Goal: Information Seeking & Learning: Learn about a topic

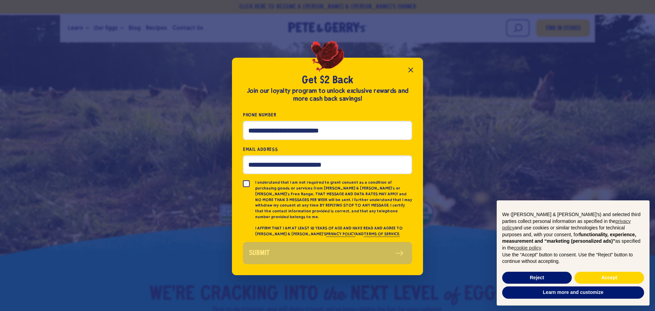
click at [412, 72] on icon "Close popup" at bounding box center [411, 70] width 4 height 4
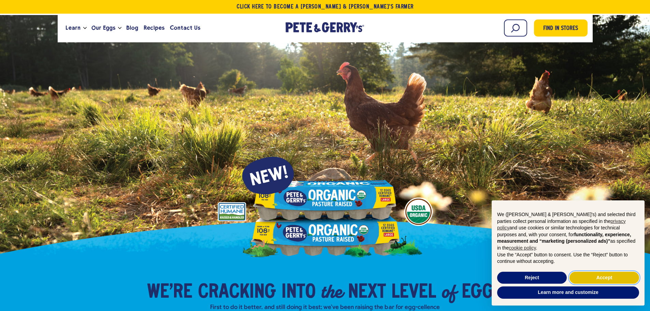
click at [588, 276] on button "Accept" at bounding box center [604, 278] width 70 height 12
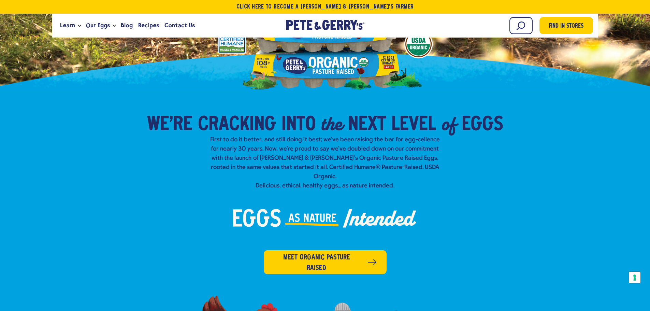
scroll to position [171, 0]
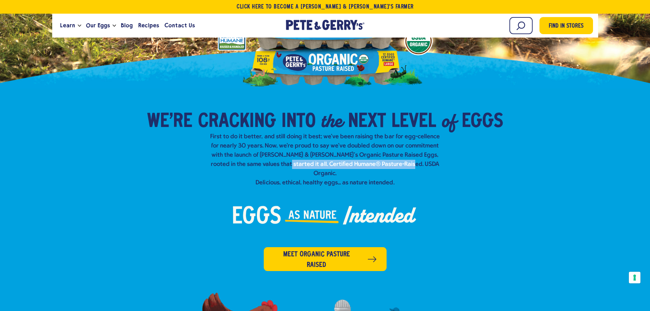
drag, startPoint x: 275, startPoint y: 162, endPoint x: 415, endPoint y: 164, distance: 140.2
click at [415, 164] on p "First to do it better, and still doing it best; we've been raising the bar for …" at bounding box center [325, 159] width 235 height 55
copy p "Certified Humane® Pasture-Raised. USDA Organic."
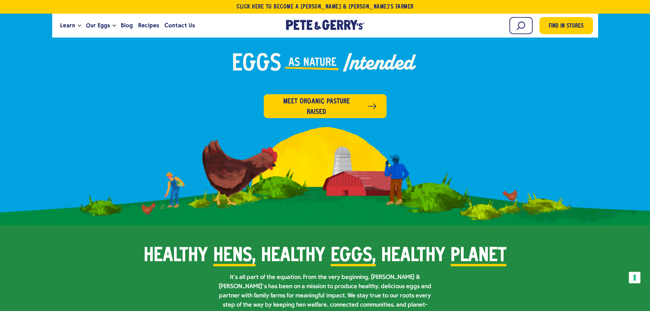
scroll to position [341, 0]
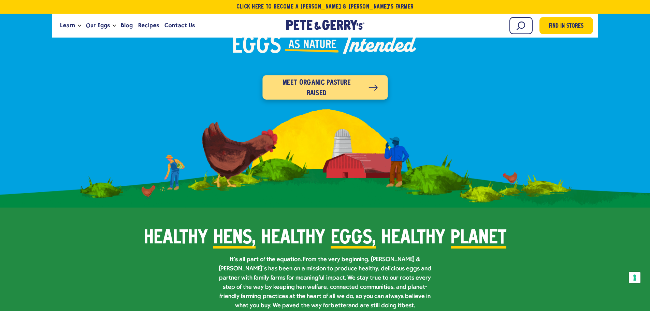
click at [342, 77] on span "Meet organic pasture raised" at bounding box center [317, 87] width 88 height 21
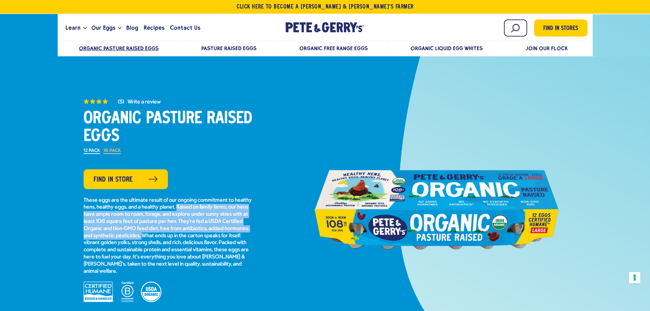
drag, startPoint x: 197, startPoint y: 206, endPoint x: 169, endPoint y: 236, distance: 41.3
click at [169, 236] on p "These eggs are the ultimate result of our ongoing commitment to healthy hens, h…" at bounding box center [169, 236] width 171 height 78
copy p "Raised on family farms, our hens have ample room to roam, forage, and explore u…"
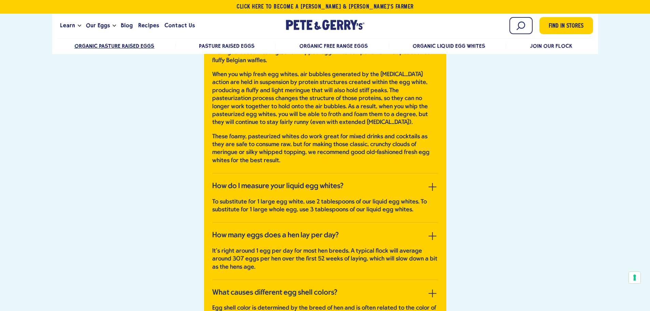
scroll to position [2183, 0]
drag, startPoint x: 213, startPoint y: 142, endPoint x: 391, endPoint y: 187, distance: 184.1
copy p "According to the U.S. Dept. of Agriculture (USDA): “Many eggs reach stores only…"
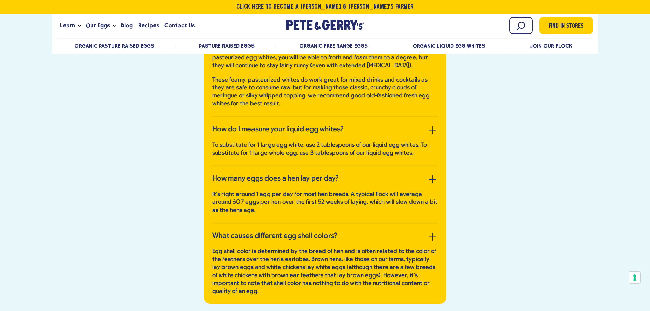
scroll to position [2251, 0]
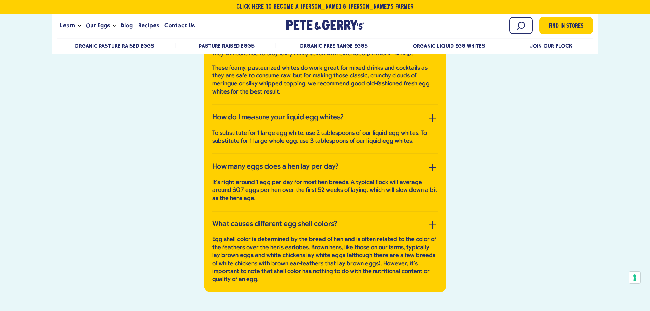
drag, startPoint x: 211, startPoint y: 186, endPoint x: 423, endPoint y: 199, distance: 212.2
copy p "Due to FDA regulations and food safety requirements, we must wash our eggs befo…"
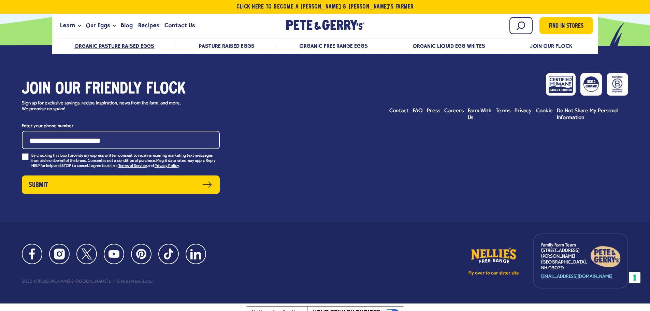
scroll to position [2729, 0]
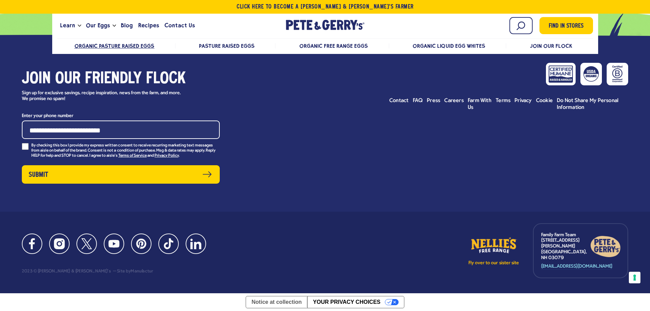
drag, startPoint x: 283, startPoint y: 242, endPoint x: 268, endPoint y: 253, distance: 18.6
copy p "liquid egg whites are pasteurized and are great for most baking applications."
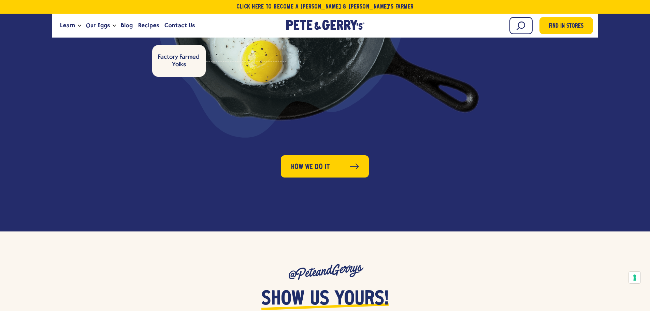
scroll to position [2456, 0]
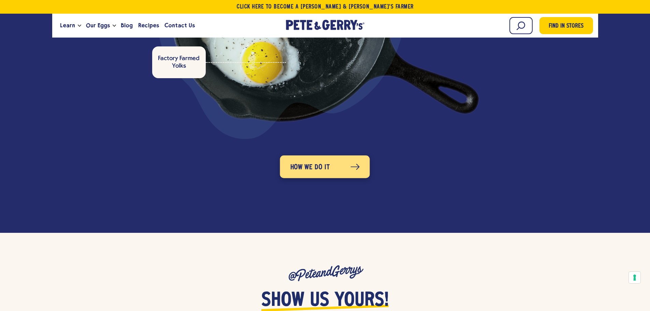
click at [316, 162] on span "How we do it" at bounding box center [309, 167] width 39 height 11
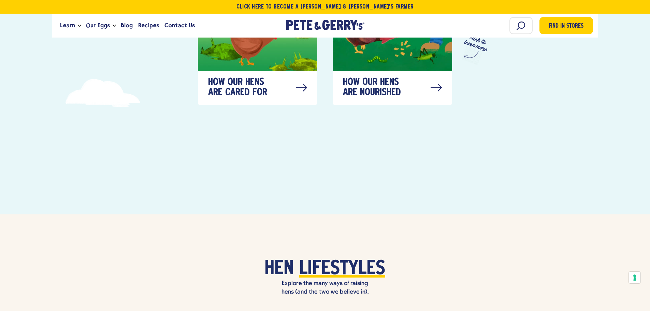
scroll to position [478, 0]
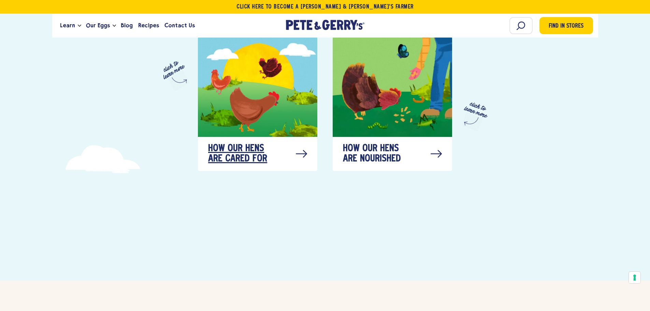
click at [242, 144] on span "How our hens are cared for" at bounding box center [242, 154] width 68 height 20
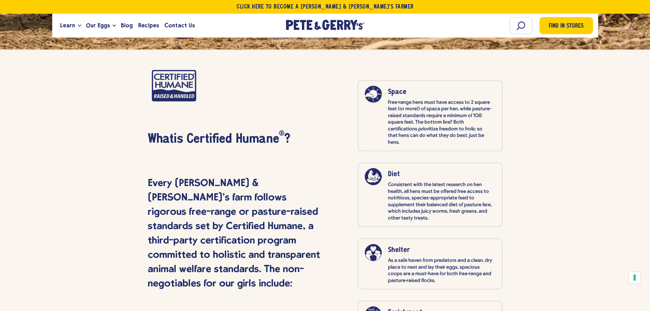
scroll to position [3127, 0]
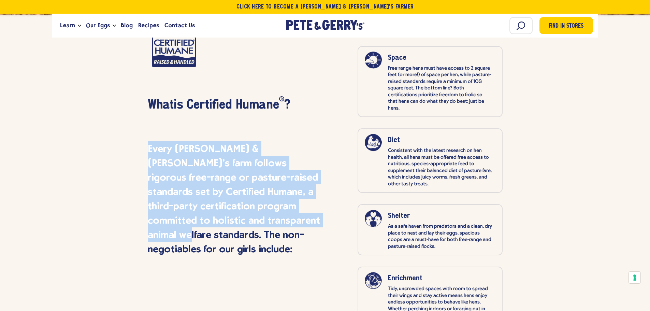
drag, startPoint x: 148, startPoint y: 132, endPoint x: 264, endPoint y: 202, distance: 135.1
click at [264, 202] on p "Every Pete & Gerry’s farm follows rigorous free-range or pasture-raised standar…" at bounding box center [236, 198] width 177 height 115
copy p "Every Pete & Gerry’s farm follows rigorous free-range or pasture-raised standar…"
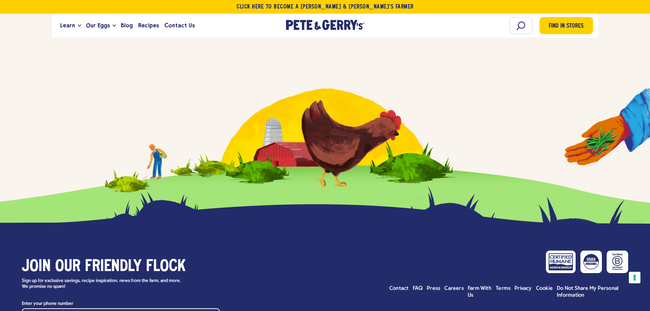
scroll to position [3809, 0]
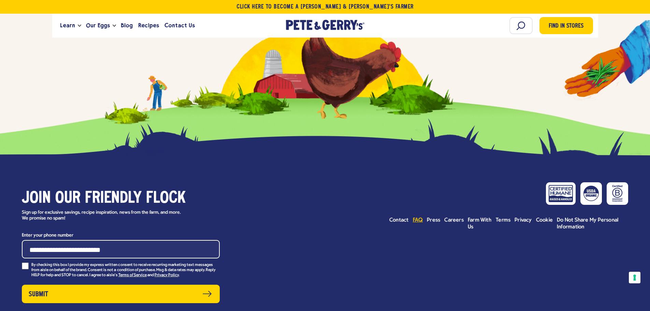
click at [414, 223] on span "FAQ" at bounding box center [418, 219] width 10 height 5
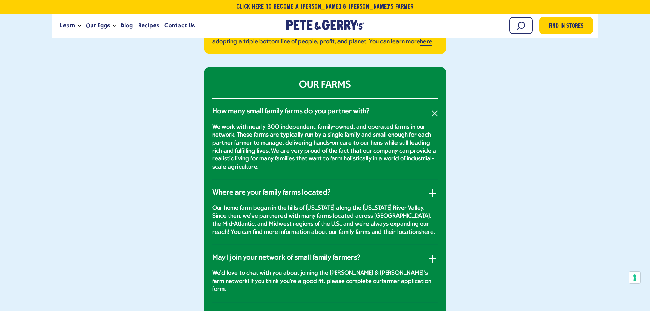
scroll to position [341, 0]
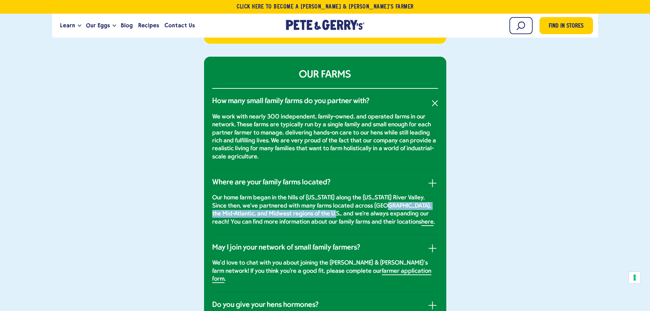
drag, startPoint x: 370, startPoint y: 213, endPoint x: 317, endPoint y: 219, distance: 54.0
click at [317, 219] on p "Our home farm began in the hills of [US_STATE] along the [US_STATE] River Valle…" at bounding box center [325, 210] width 226 height 32
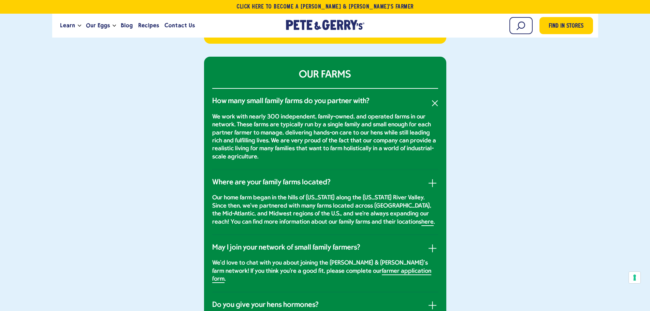
click at [390, 209] on p "Our home farm began in the hills of [US_STATE] along the [US_STATE] River Valle…" at bounding box center [325, 210] width 226 height 32
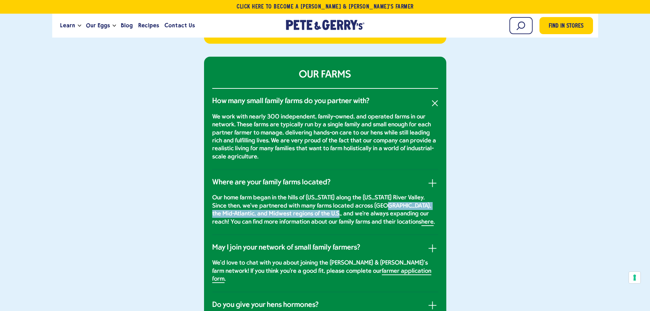
drag, startPoint x: 370, startPoint y: 213, endPoint x: 318, endPoint y: 220, distance: 52.7
click at [318, 220] on p "Our home farm began in the hills of [US_STATE] along the [US_STATE] River Valle…" at bounding box center [325, 210] width 226 height 32
copy p "[GEOGRAPHIC_DATA], the Mid-Atlantic, and [GEOGRAPHIC_DATA] regions of the U.S.,"
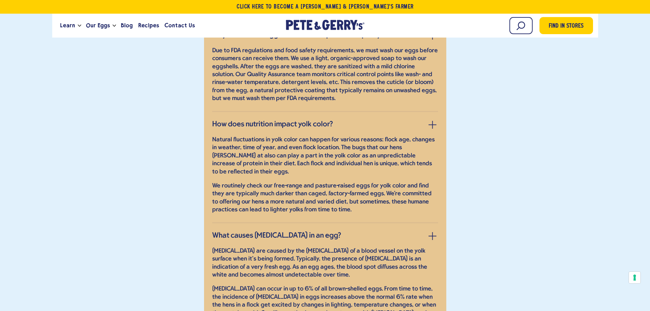
scroll to position [2661, 0]
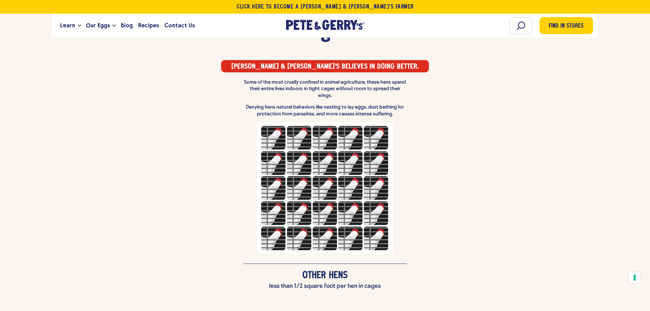
scroll to position [766, 0]
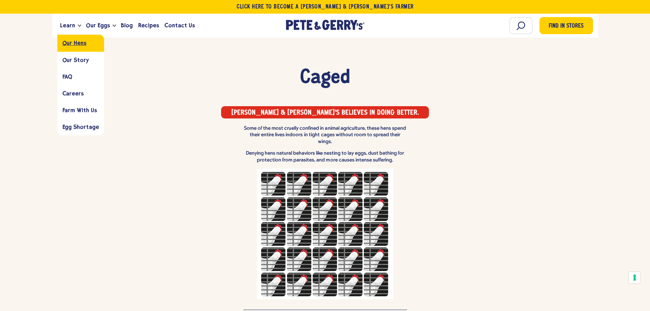
click at [67, 46] on span "Our Hens" at bounding box center [74, 43] width 24 height 6
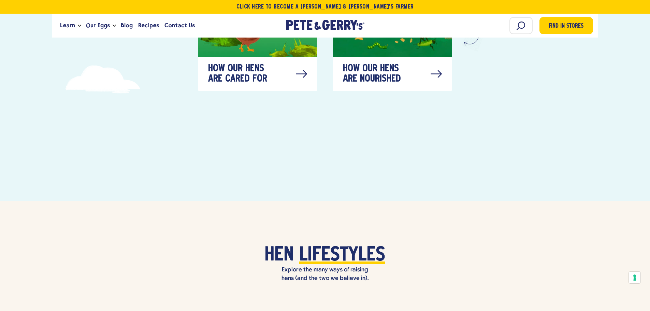
scroll to position [512, 0]
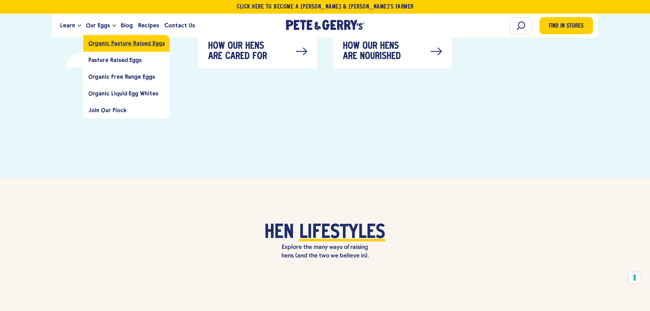
click at [98, 47] on link "Organic Pasture Raised Eggs" at bounding box center [126, 43] width 87 height 17
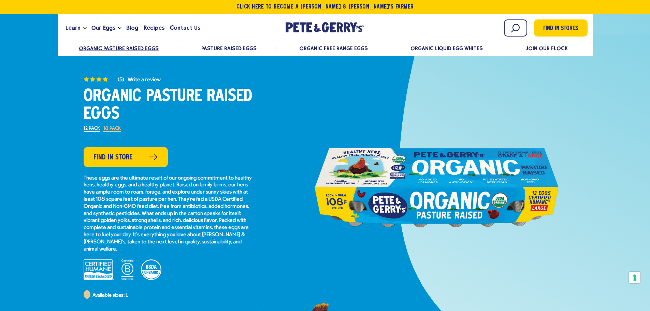
scroll to position [34, 0]
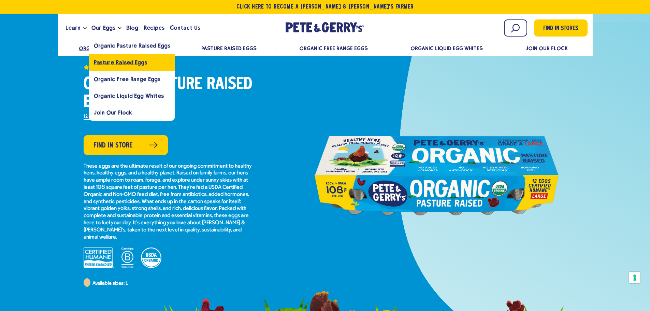
click at [111, 60] on span "Pasture Raised Eggs" at bounding box center [120, 62] width 53 height 6
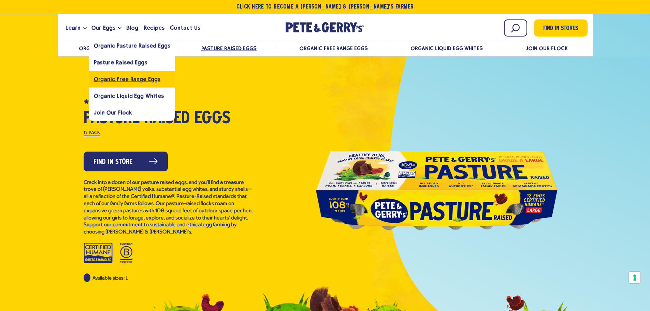
click at [121, 77] on span "Organic Free Range Eggs" at bounding box center [127, 79] width 67 height 6
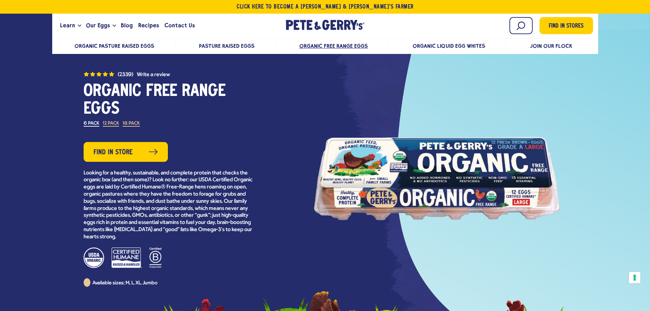
scroll to position [102, 0]
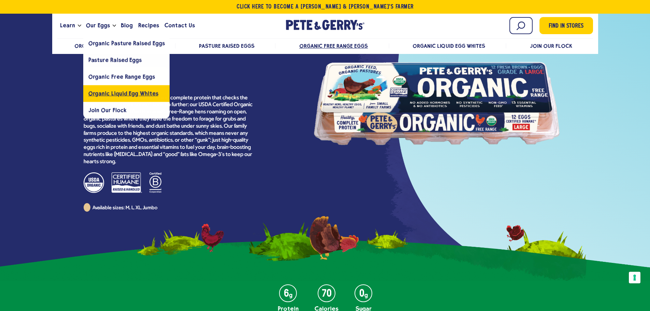
click at [120, 94] on span "Organic Liquid Egg Whites" at bounding box center [123, 93] width 70 height 6
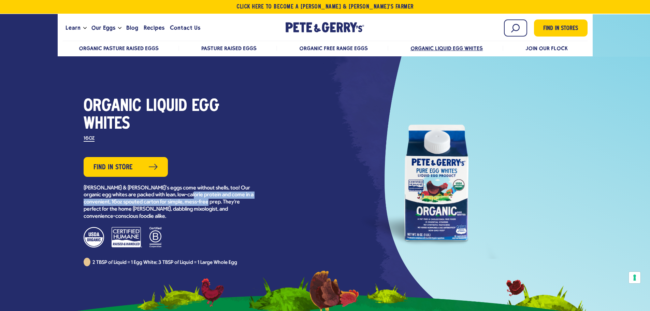
drag, startPoint x: 189, startPoint y: 195, endPoint x: 212, endPoint y: 203, distance: 24.4
click at [211, 203] on p "Pete & Gerry’s eggs come without shells, too! Our organic egg whites are packed…" at bounding box center [169, 202] width 171 height 35
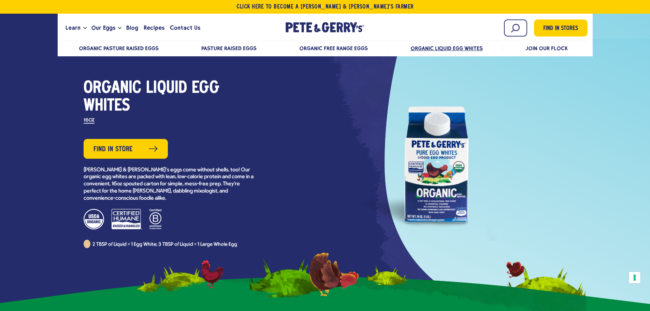
scroll to position [34, 0]
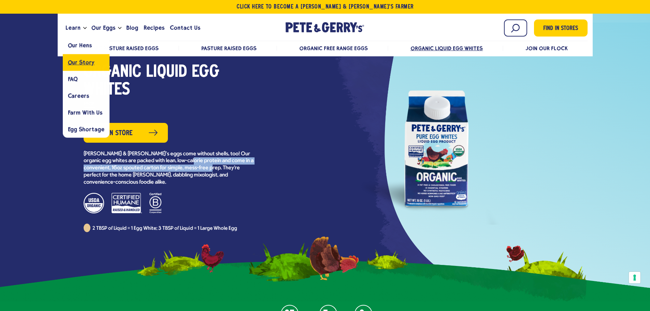
click at [79, 60] on span "Our Story" at bounding box center [81, 62] width 27 height 6
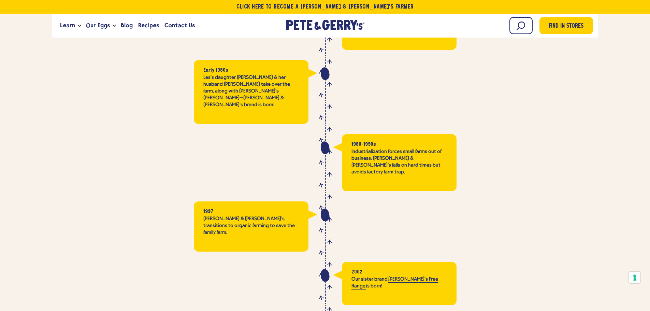
scroll to position [1194, 0]
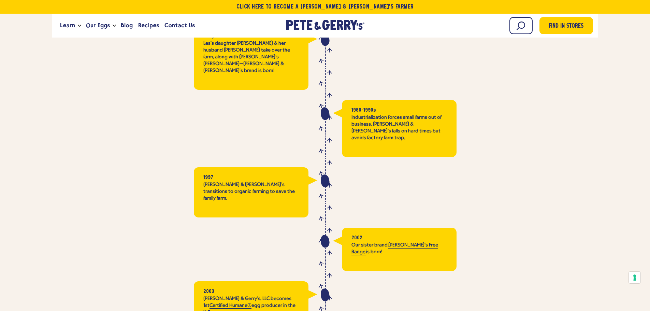
click at [402, 242] on link "[PERSON_NAME]'s Free Range," at bounding box center [394, 248] width 87 height 13
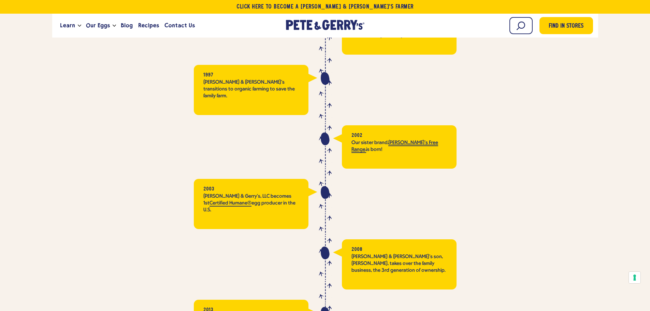
scroll to position [1262, 0]
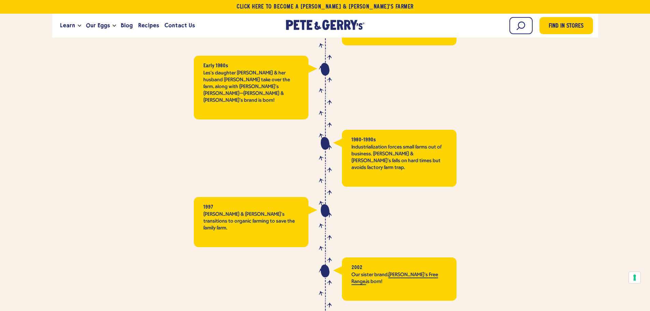
scroll to position [1194, 0]
